Goal: Navigation & Orientation: Find specific page/section

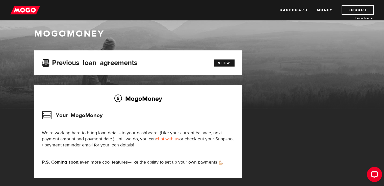
scroll to position [7, 0]
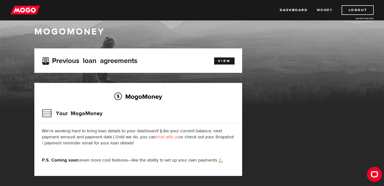
click at [325, 10] on link "Money" at bounding box center [325, 10] width 16 height 10
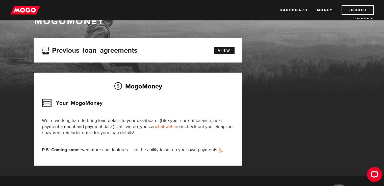
scroll to position [25, 0]
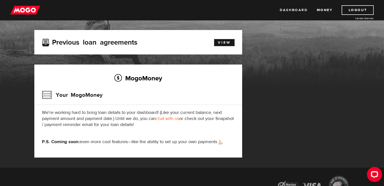
click at [284, 10] on link "Dashboard" at bounding box center [294, 10] width 28 height 10
